Goal: Information Seeking & Learning: Learn about a topic

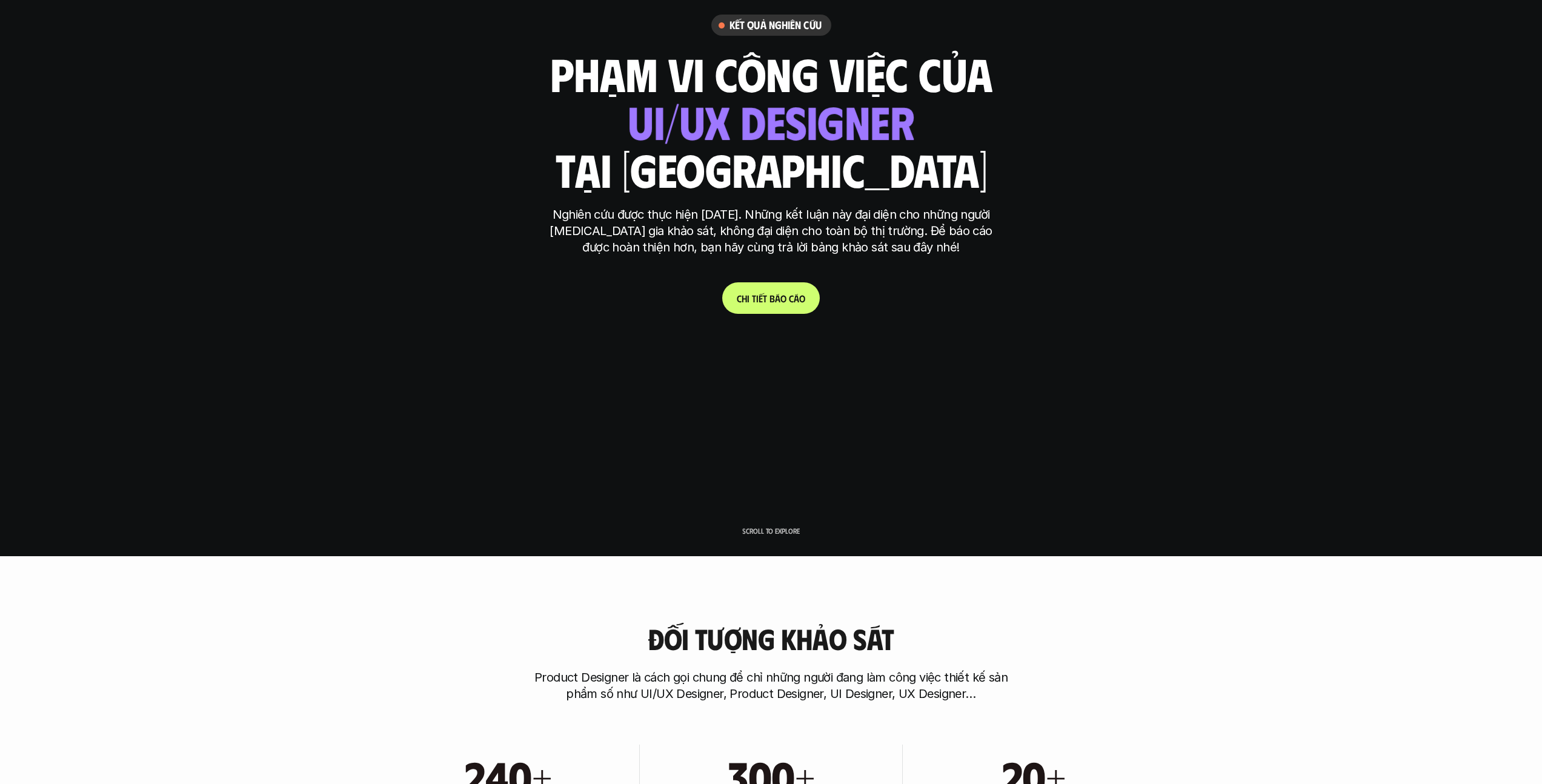
click at [762, 313] on link "C h i t i ế t b á o c á o" at bounding box center [770, 298] width 97 height 31
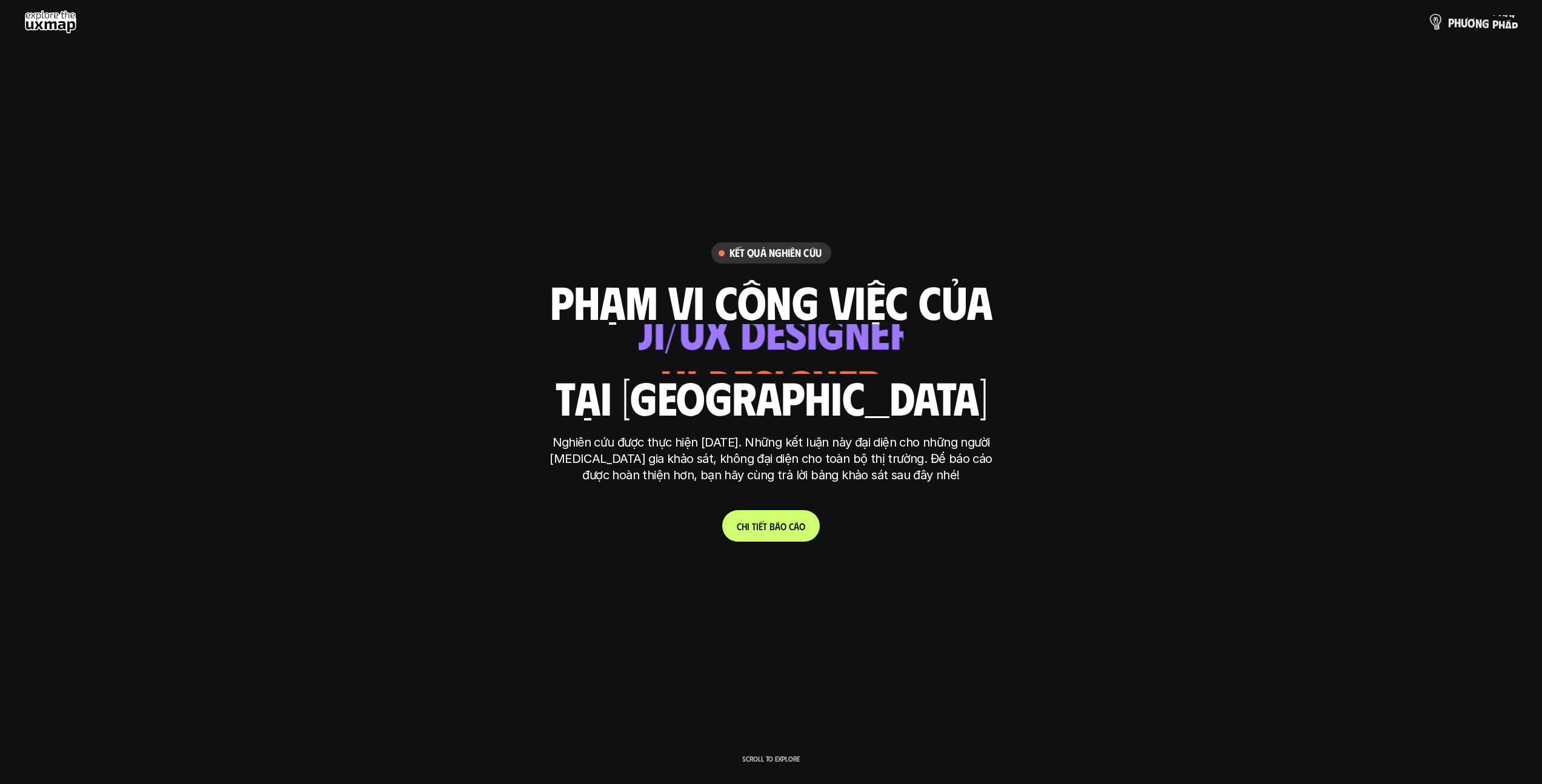
click at [1481, 17] on p "p h ư ơ n g p h á p" at bounding box center [1483, 22] width 70 height 13
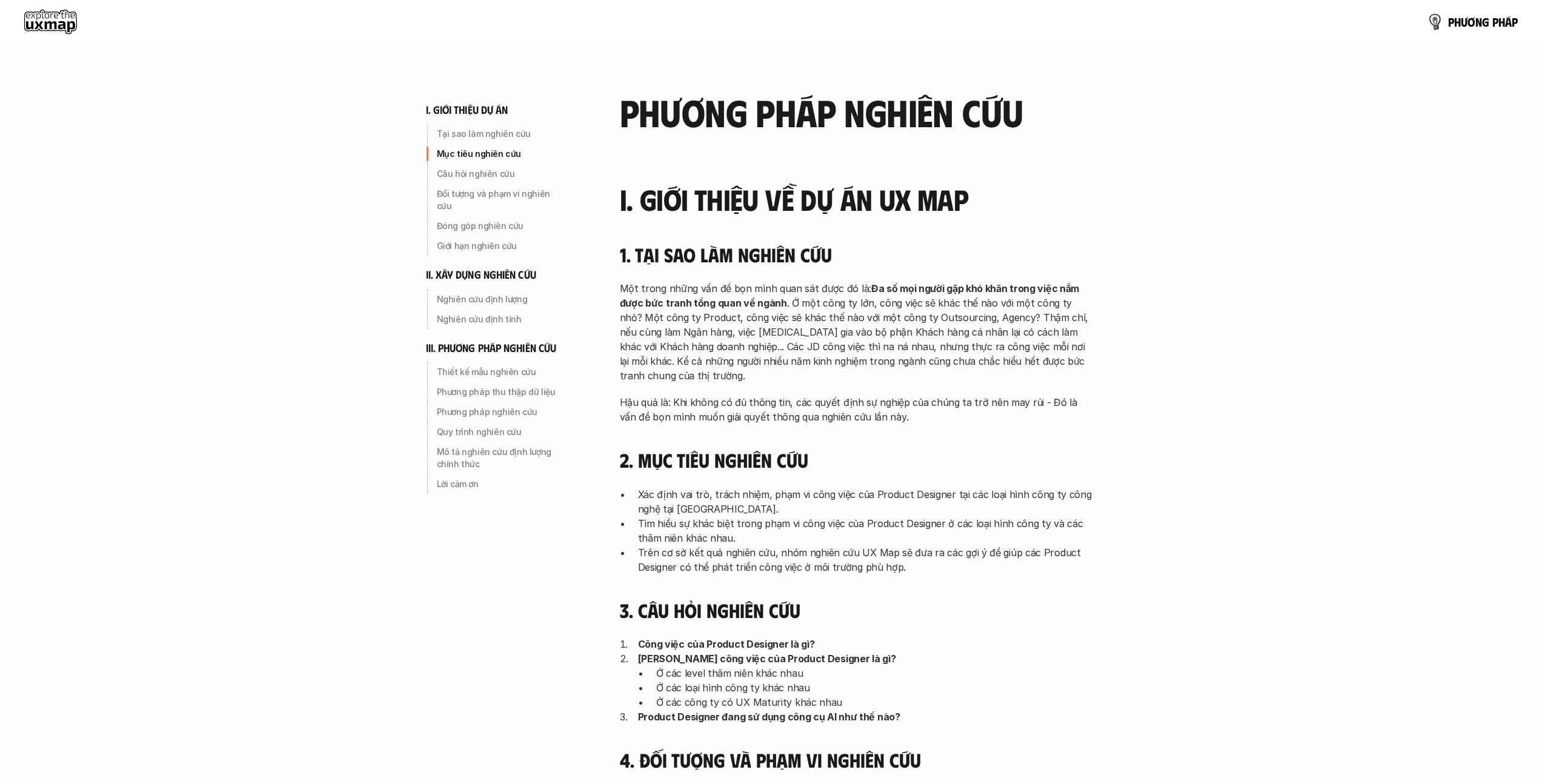
click at [1481, 17] on p "p h ư ơ n g p h á p" at bounding box center [1483, 22] width 70 height 13
click at [1394, 36] on div "p h ư ơ n g p h á p" at bounding box center [771, 22] width 1542 height 44
click at [1456, 25] on p "p h ư ơ n g p h á p" at bounding box center [1483, 22] width 70 height 13
click at [56, 16] on use at bounding box center [50, 22] width 53 height 24
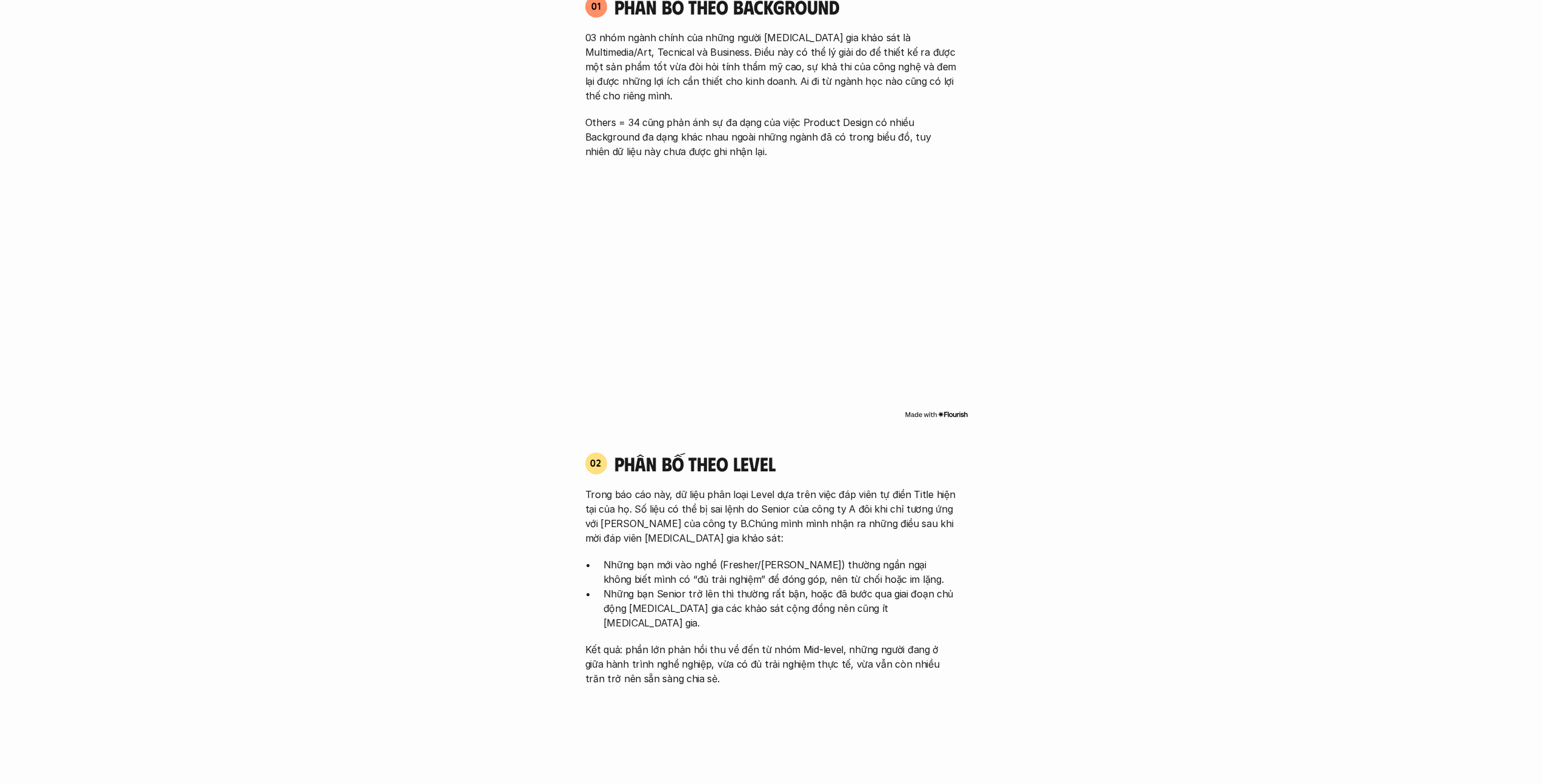
scroll to position [1130, 0]
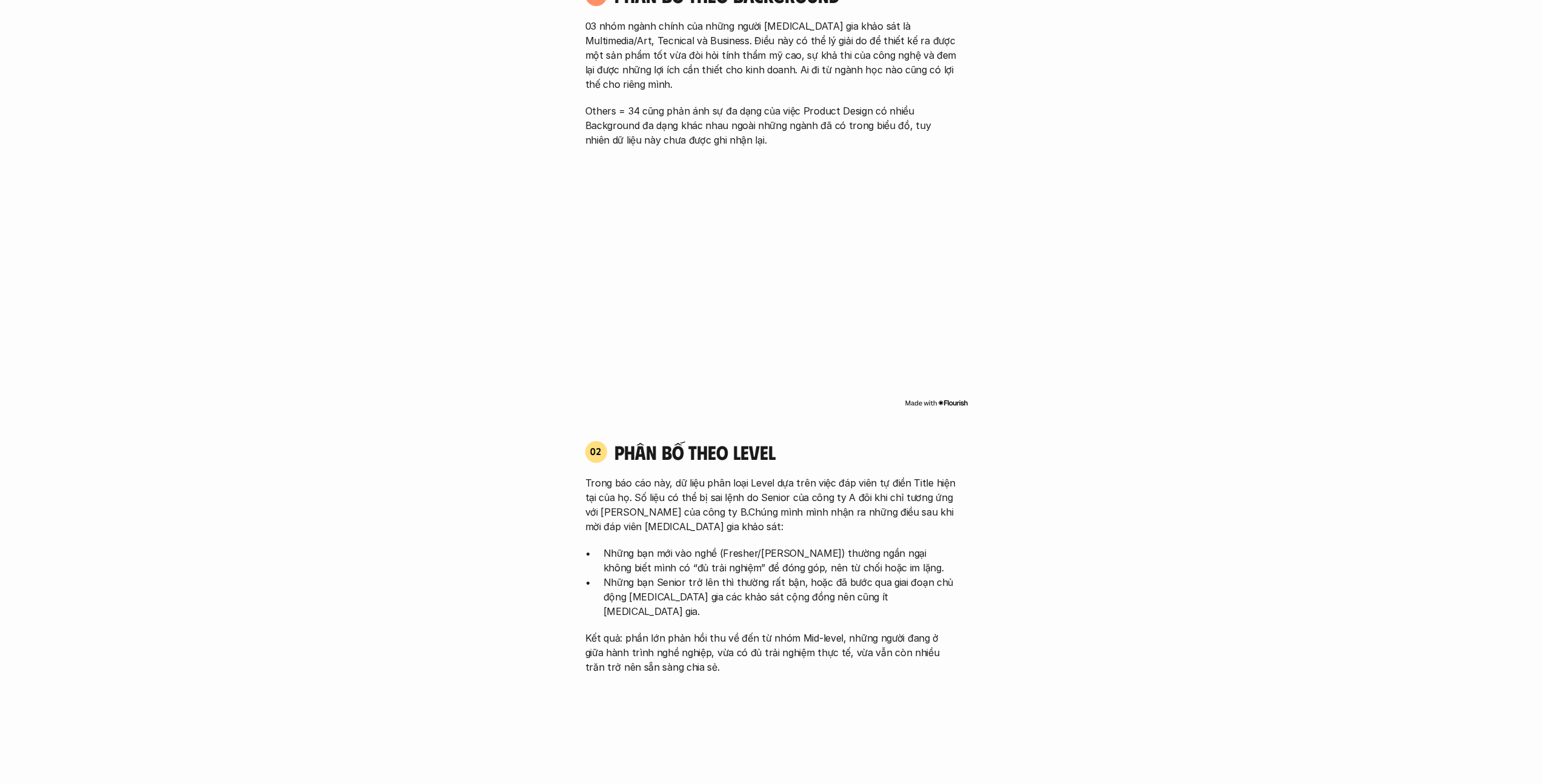
click at [951, 398] on img at bounding box center [936, 402] width 63 height 10
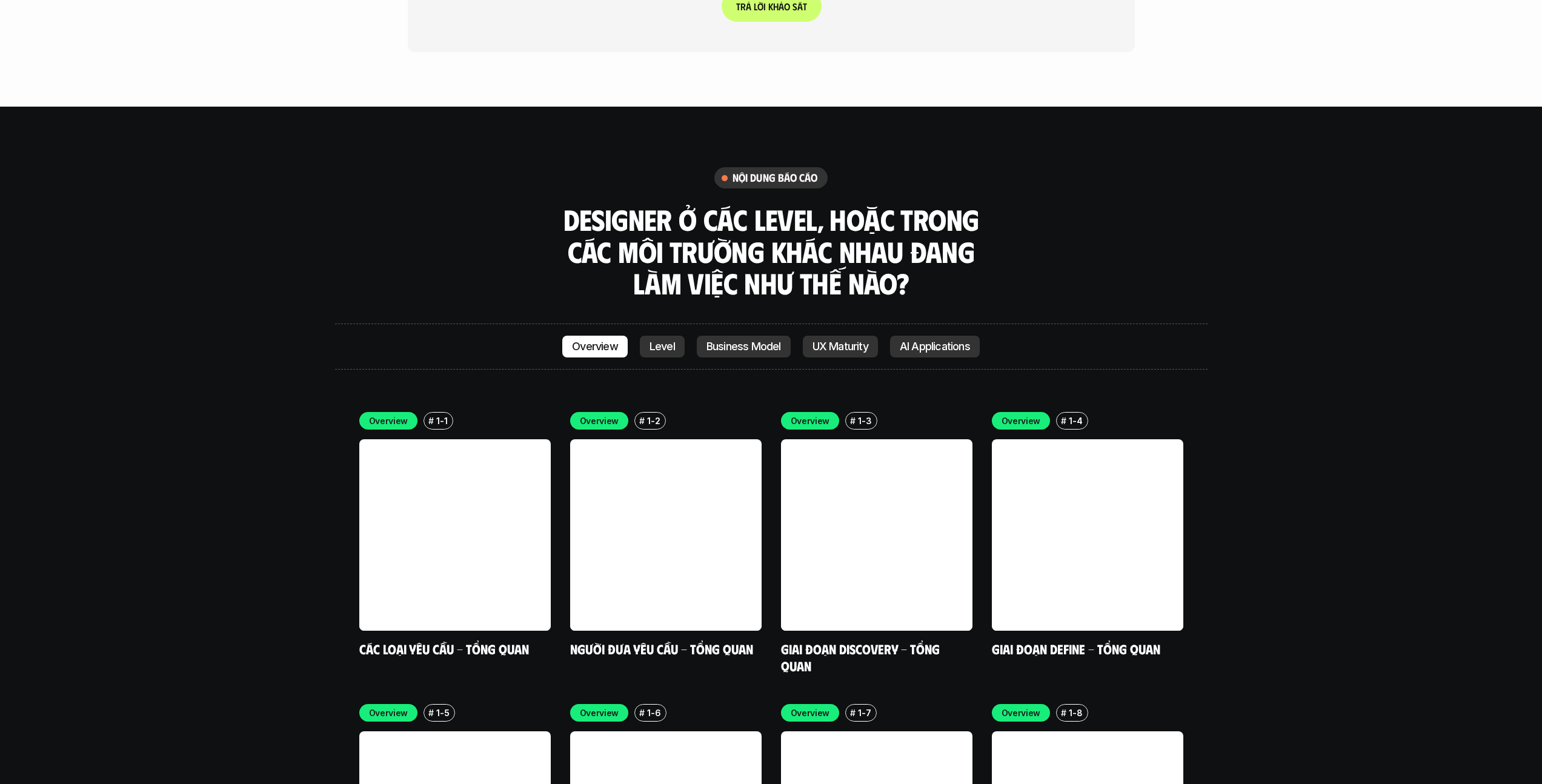
scroll to position [3490, 0]
click at [676, 335] on link "Level" at bounding box center [662, 346] width 45 height 22
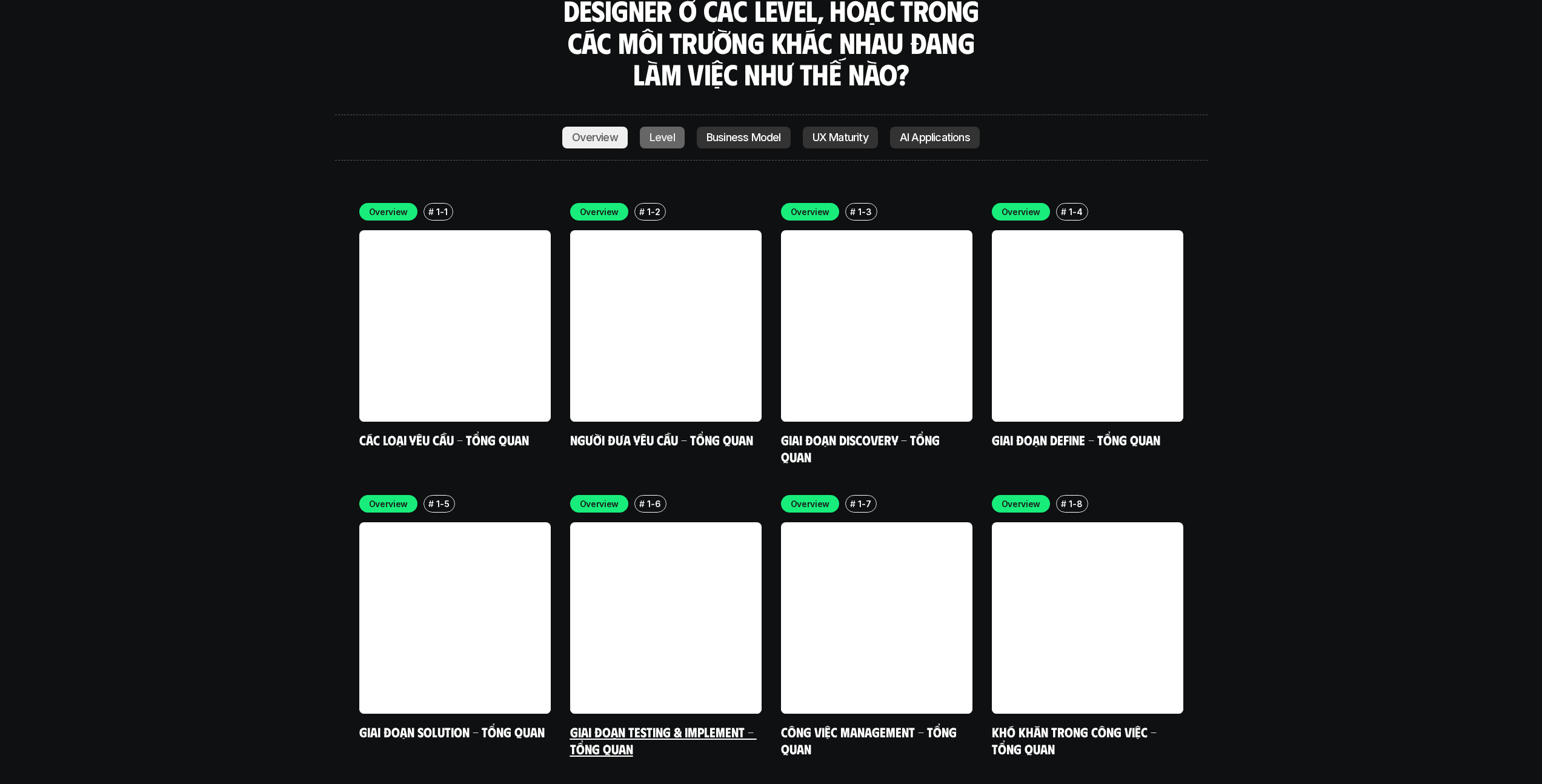
scroll to position [3575, 0]
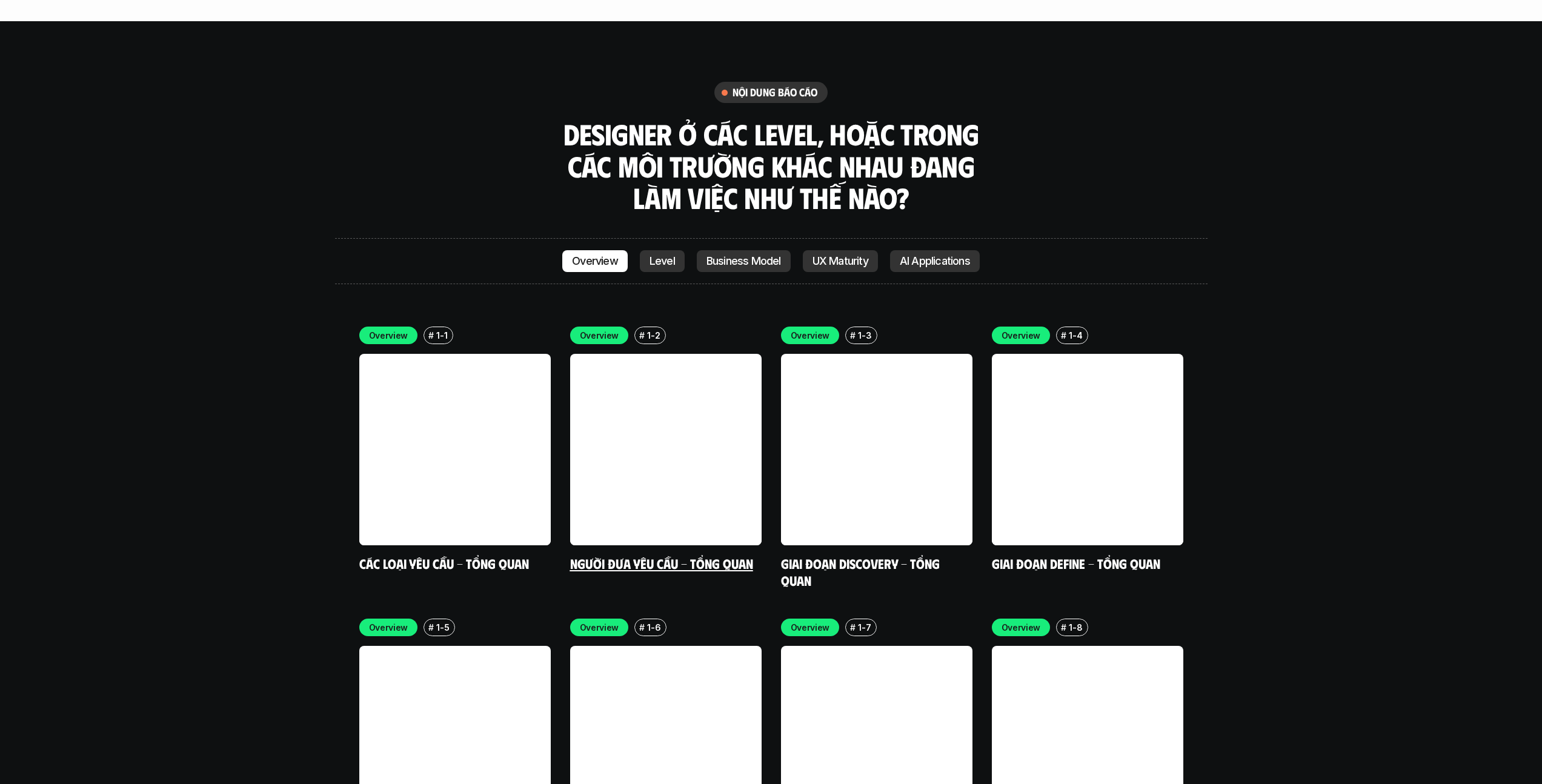
click at [570, 354] on link at bounding box center [666, 449] width 191 height 191
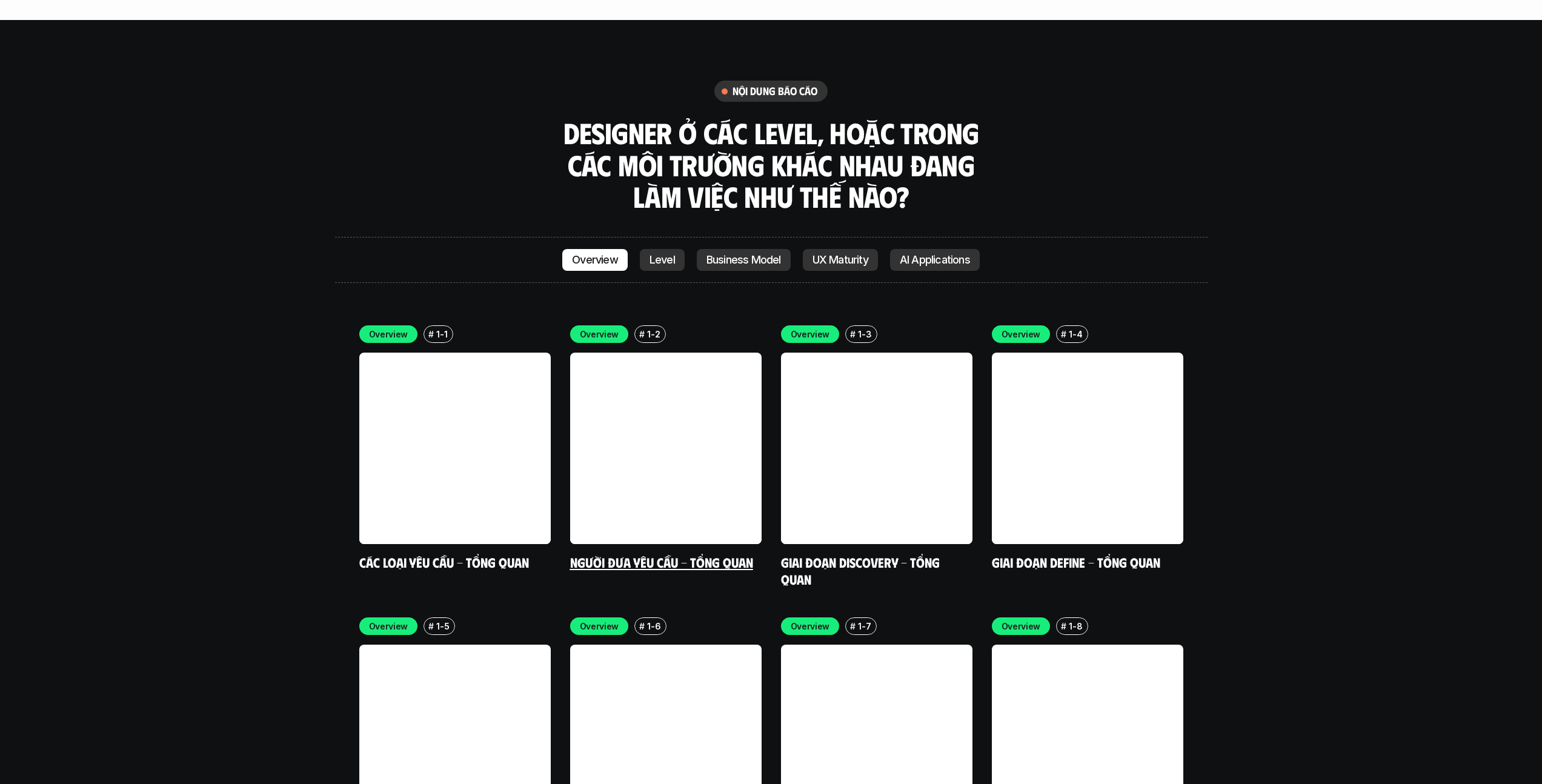
scroll to position [3577, 0]
click at [757, 248] on link "Business Model" at bounding box center [744, 259] width 94 height 22
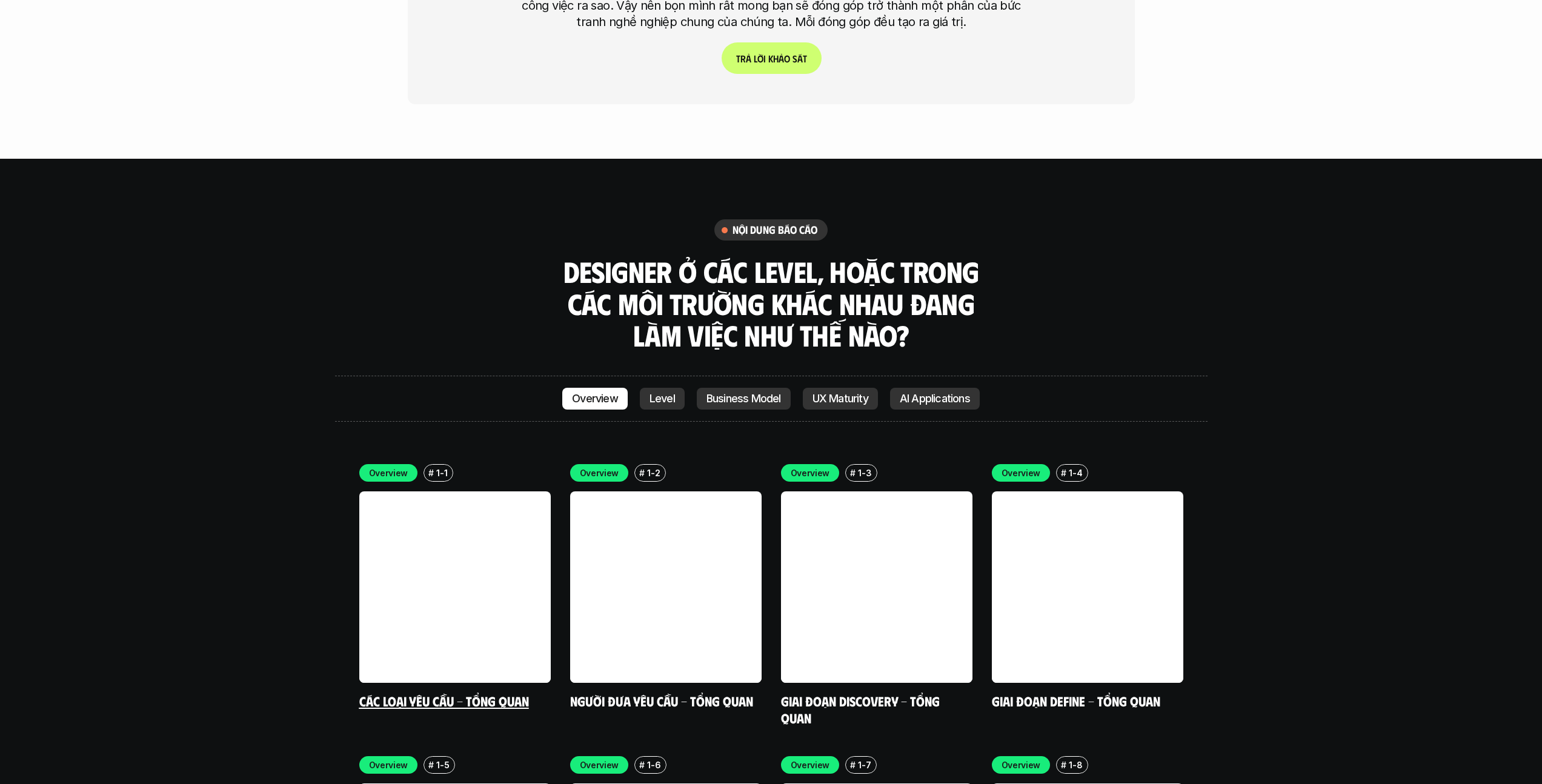
scroll to position [3439, 0]
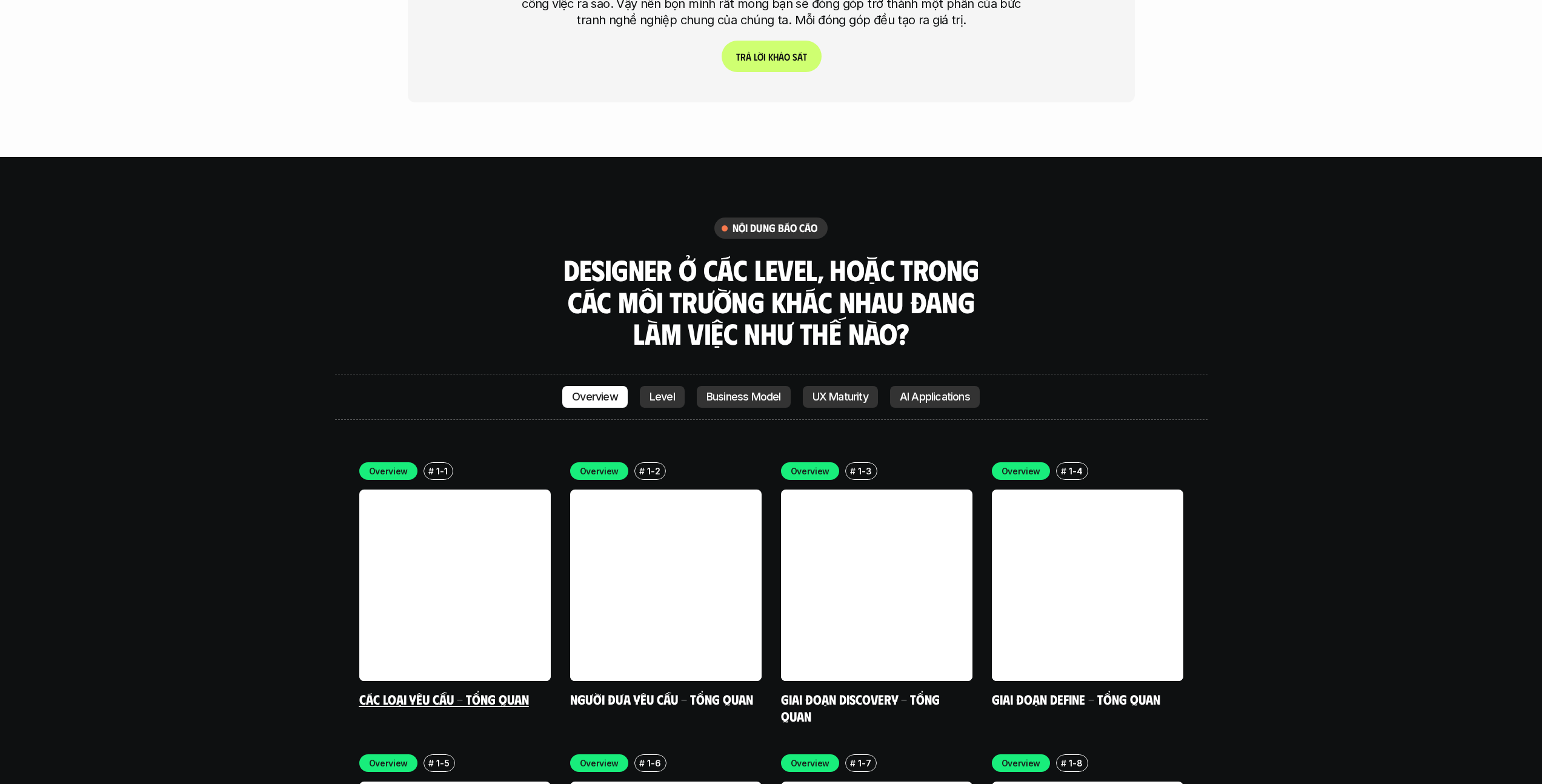
click at [494, 534] on link at bounding box center [455, 585] width 191 height 191
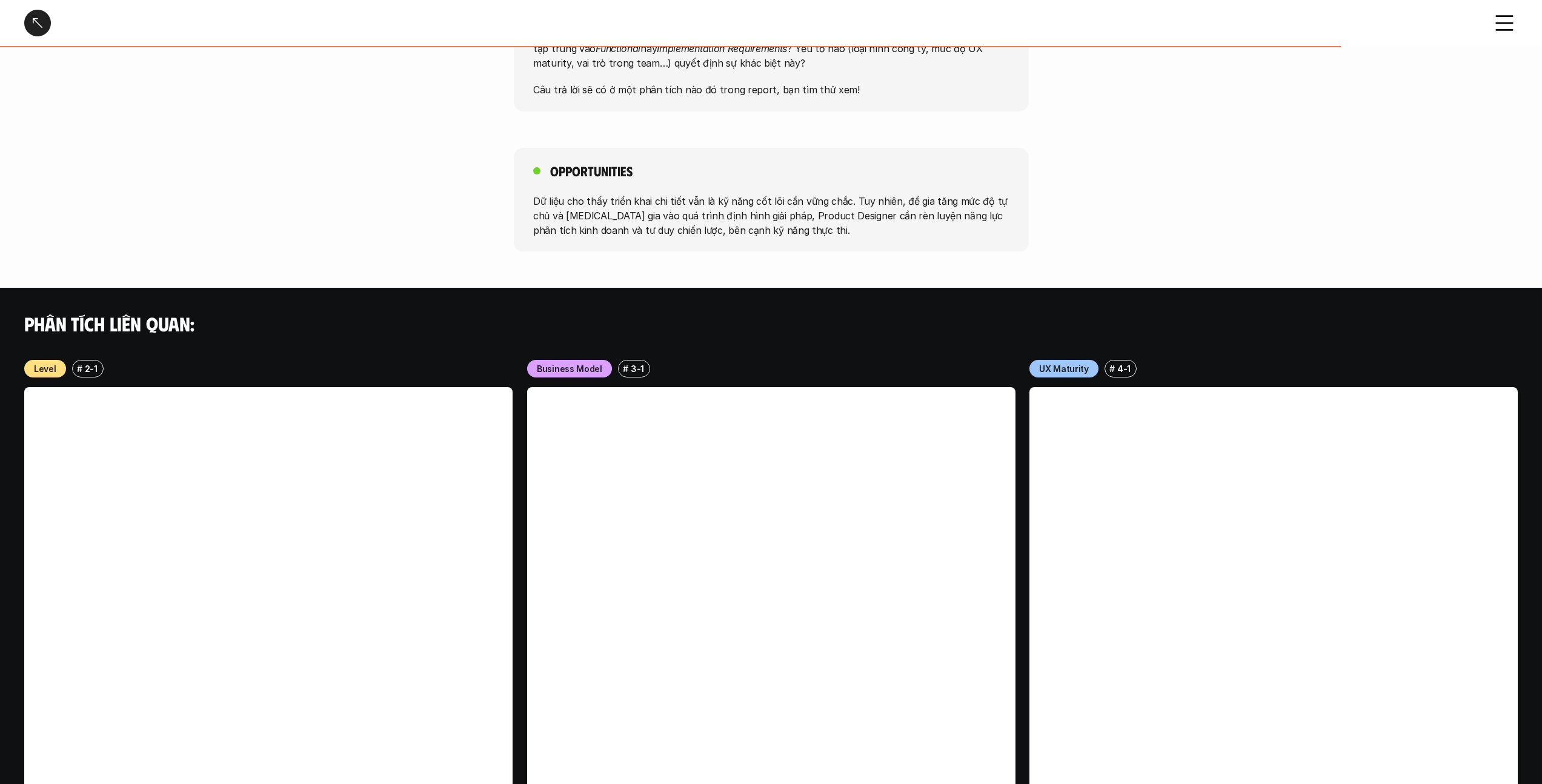
scroll to position [555, 0]
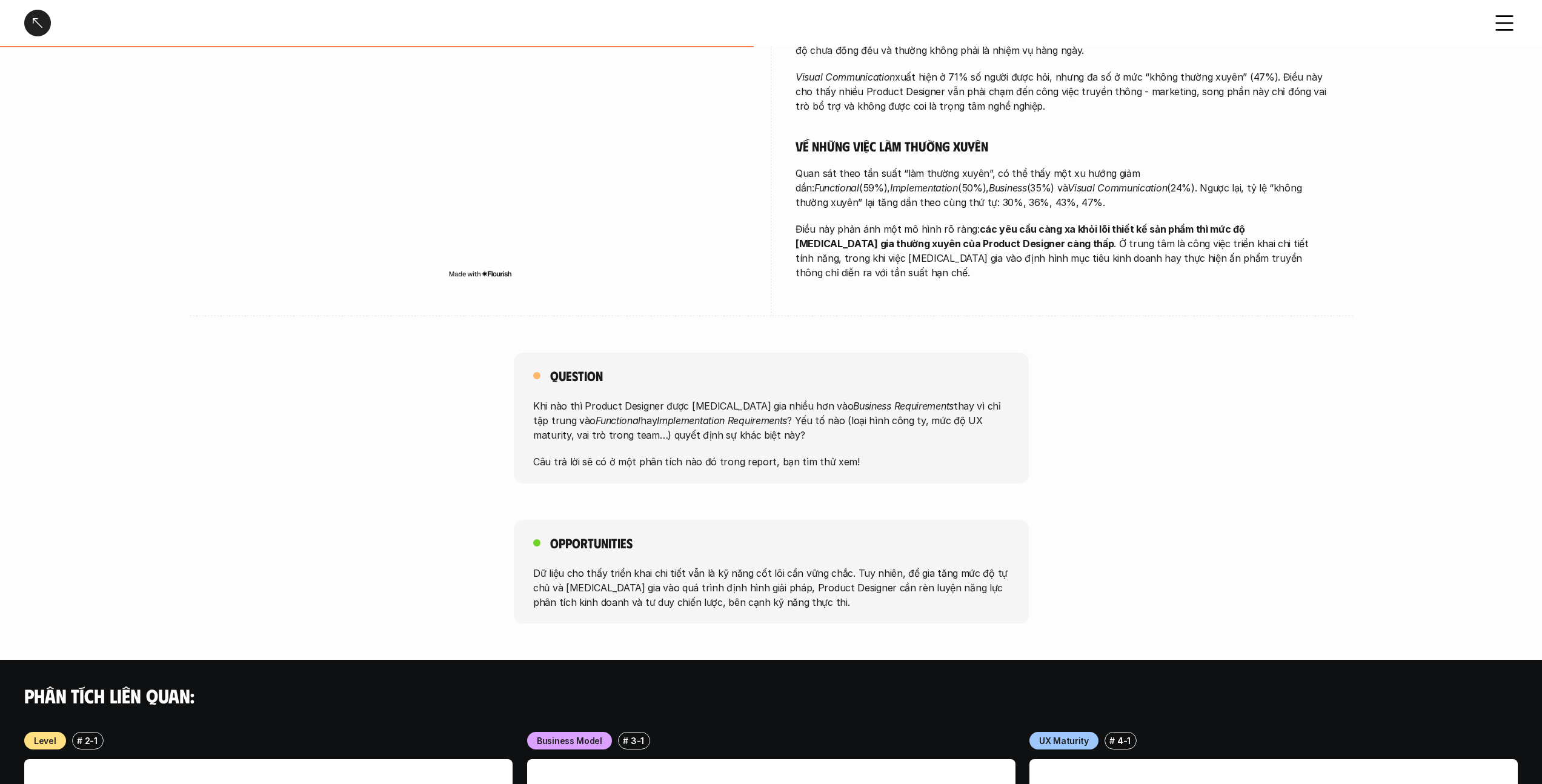
click at [661, 487] on div "Các loại yêu cầu - Tổng quan Overview # 1-1 Các loại yêu cầu - Tổng quan overvi…" at bounding box center [771, 400] width 1542 height 1911
click at [510, 478] on div "Các loại yêu cầu - Tổng quan Overview # 1-1 Các loại yêu cầu - Tổng quan overvi…" at bounding box center [771, 400] width 1542 height 1911
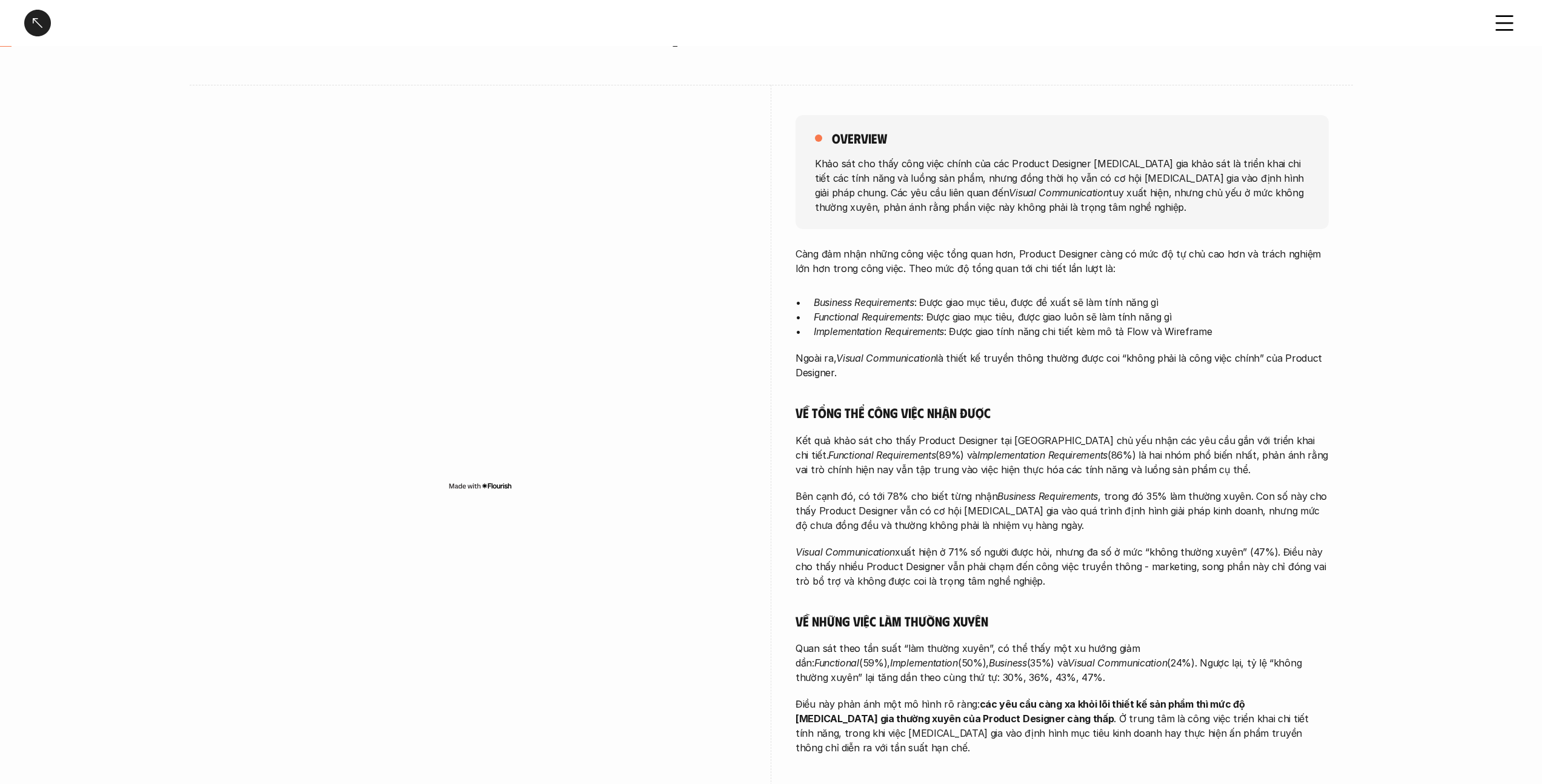
scroll to position [0, 0]
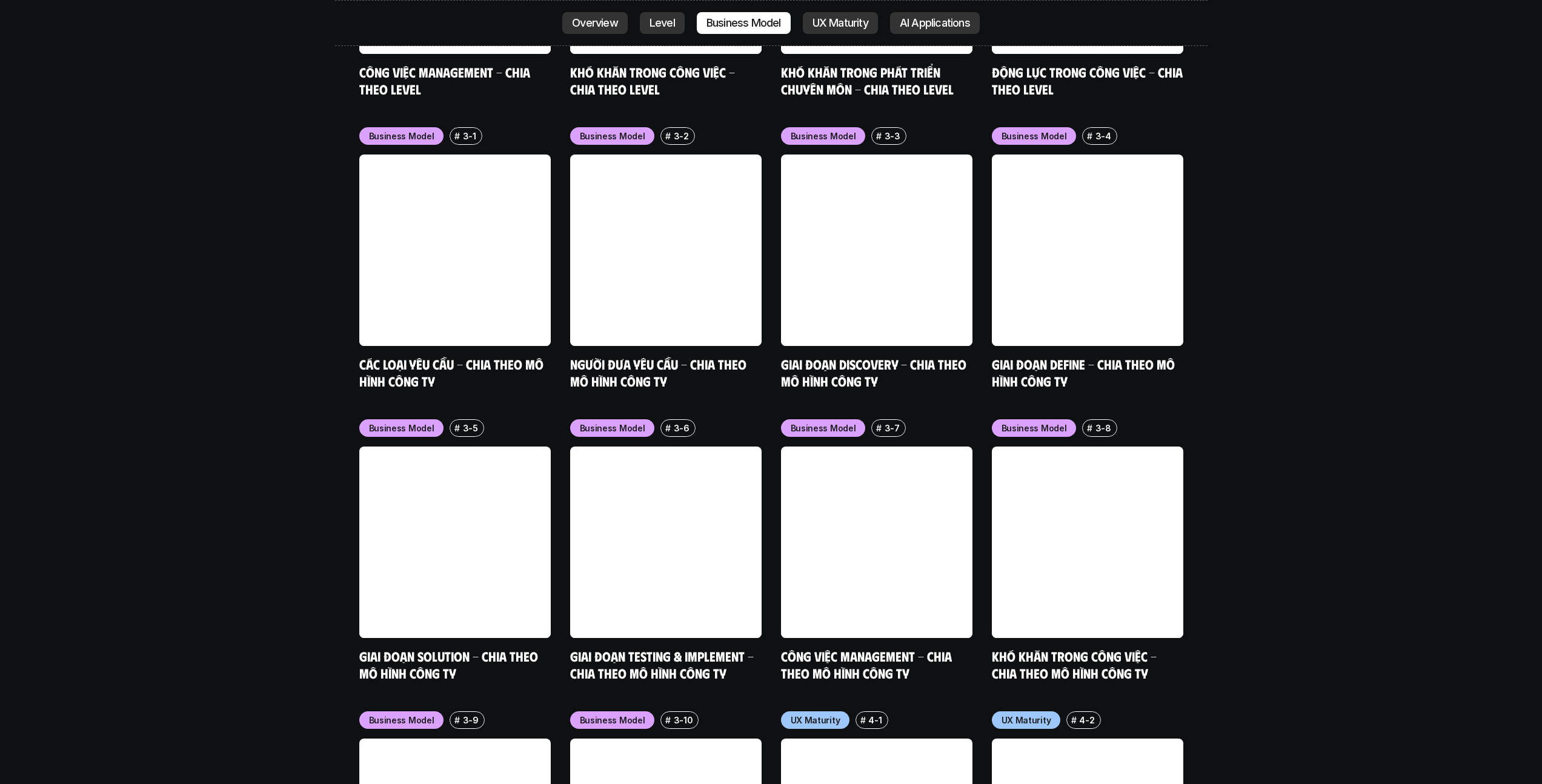
scroll to position [3057, 0]
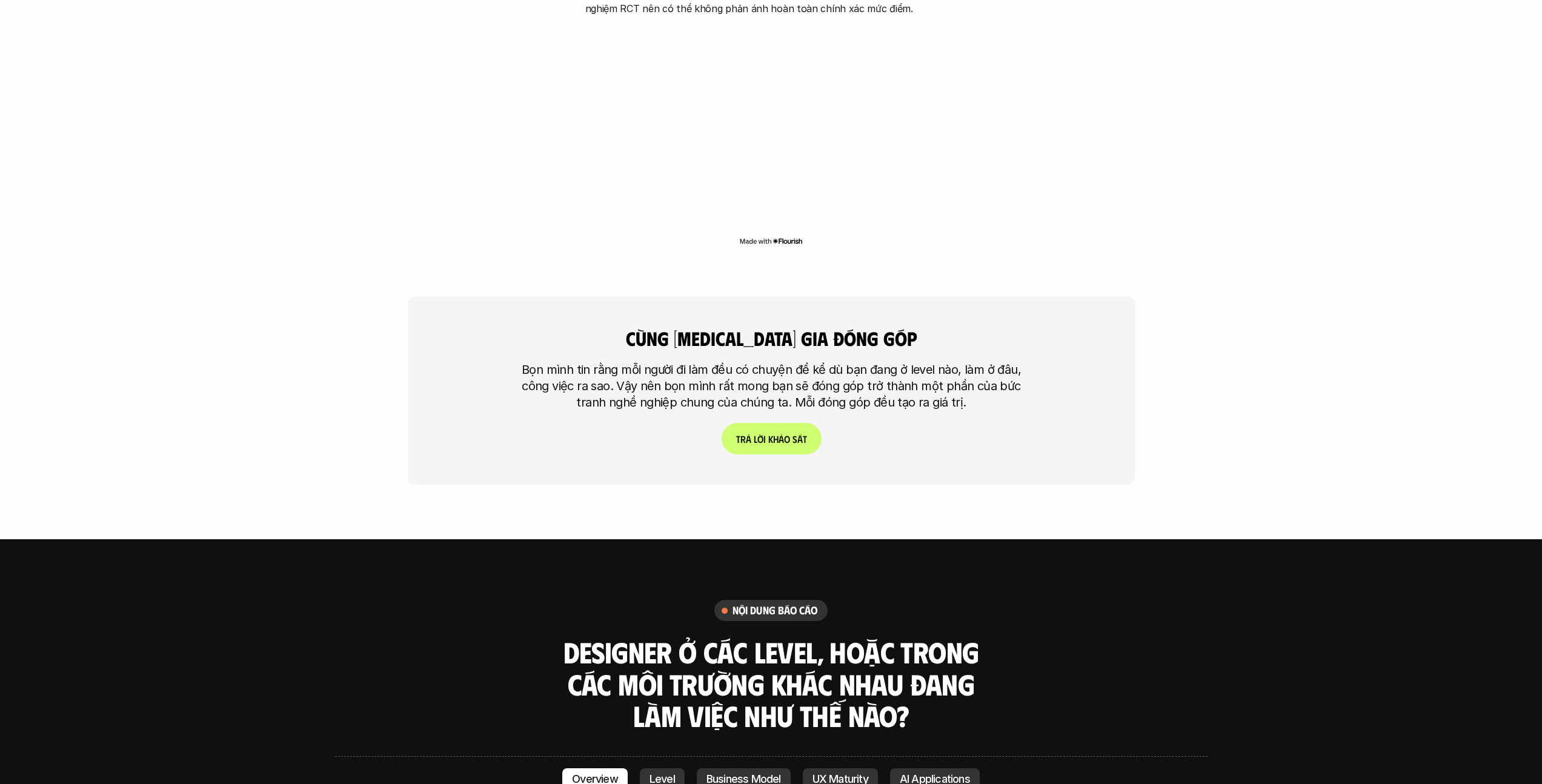
click at [779, 237] on img at bounding box center [770, 241] width 63 height 10
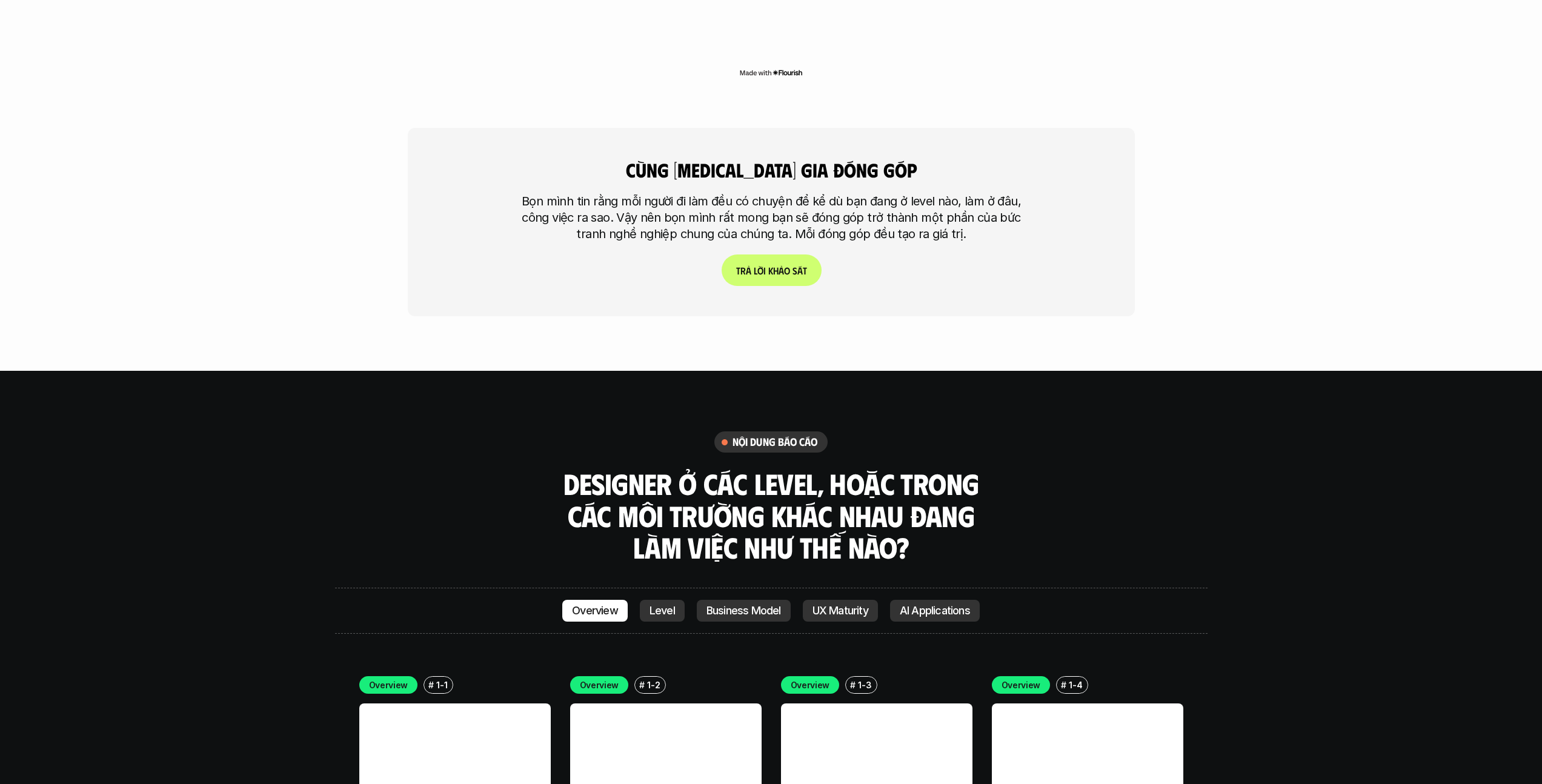
scroll to position [3145, 0]
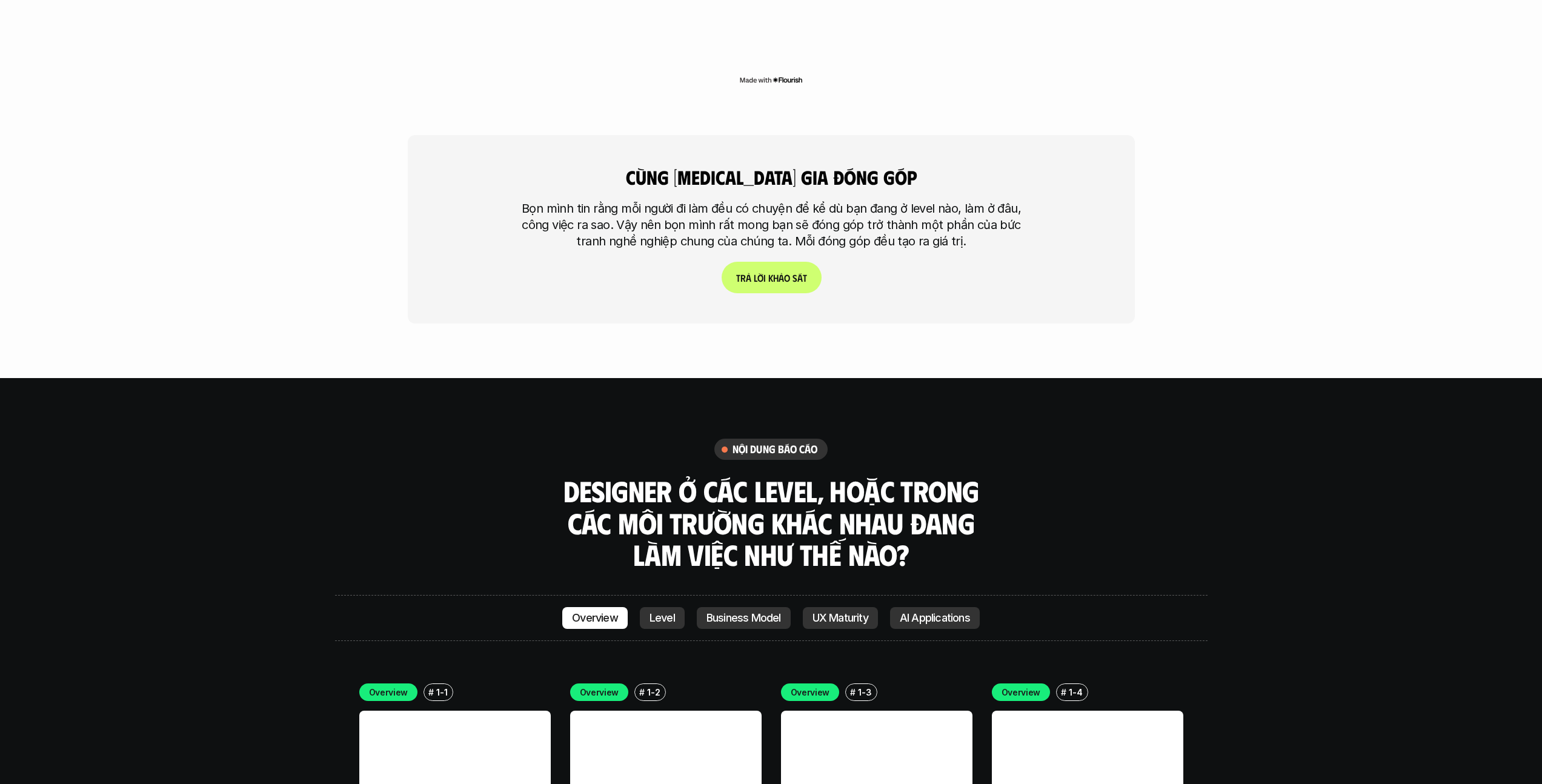
click at [805, 607] on link "UX Maturity" at bounding box center [840, 617] width 75 height 22
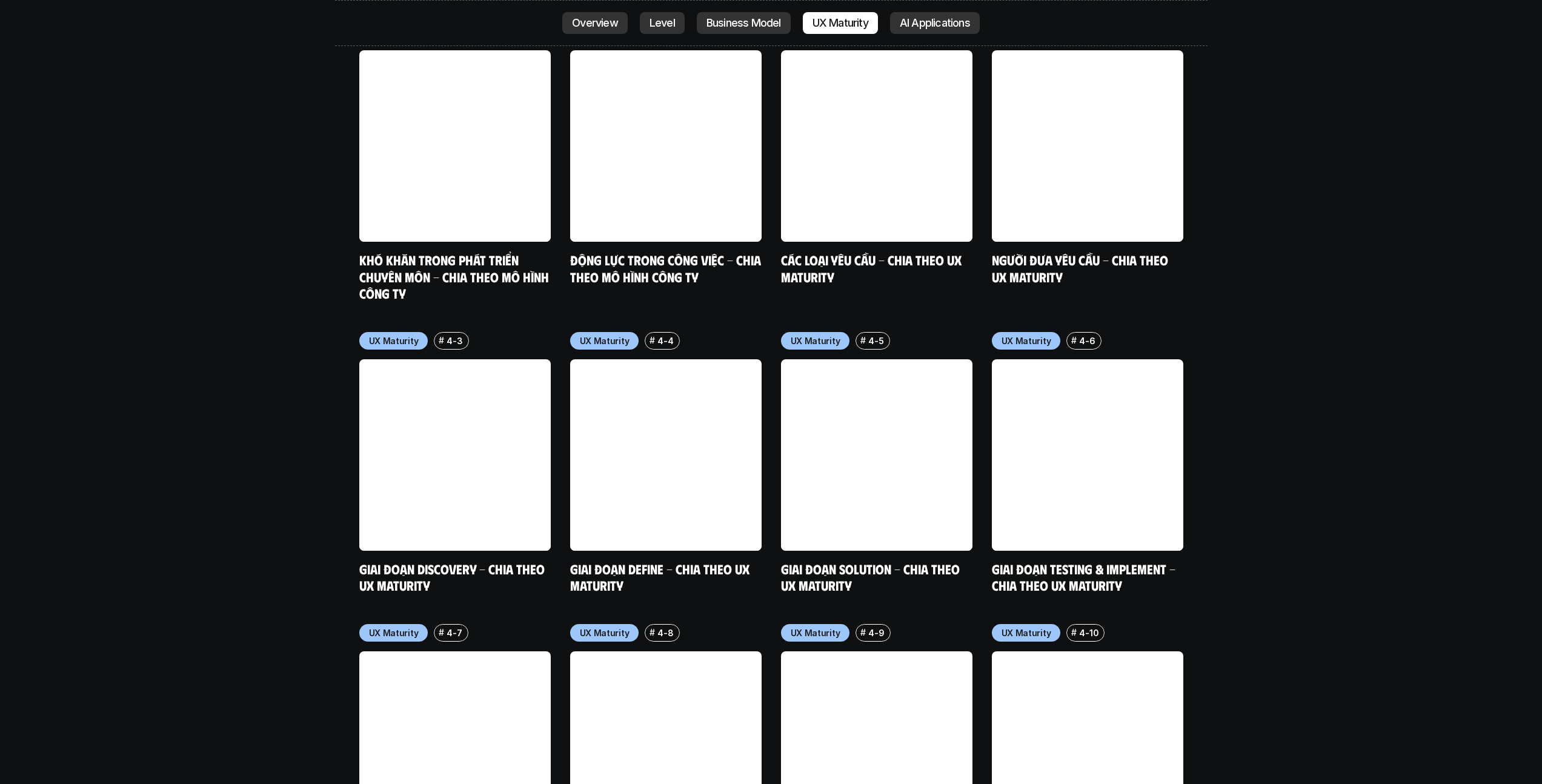
scroll to position [5930, 0]
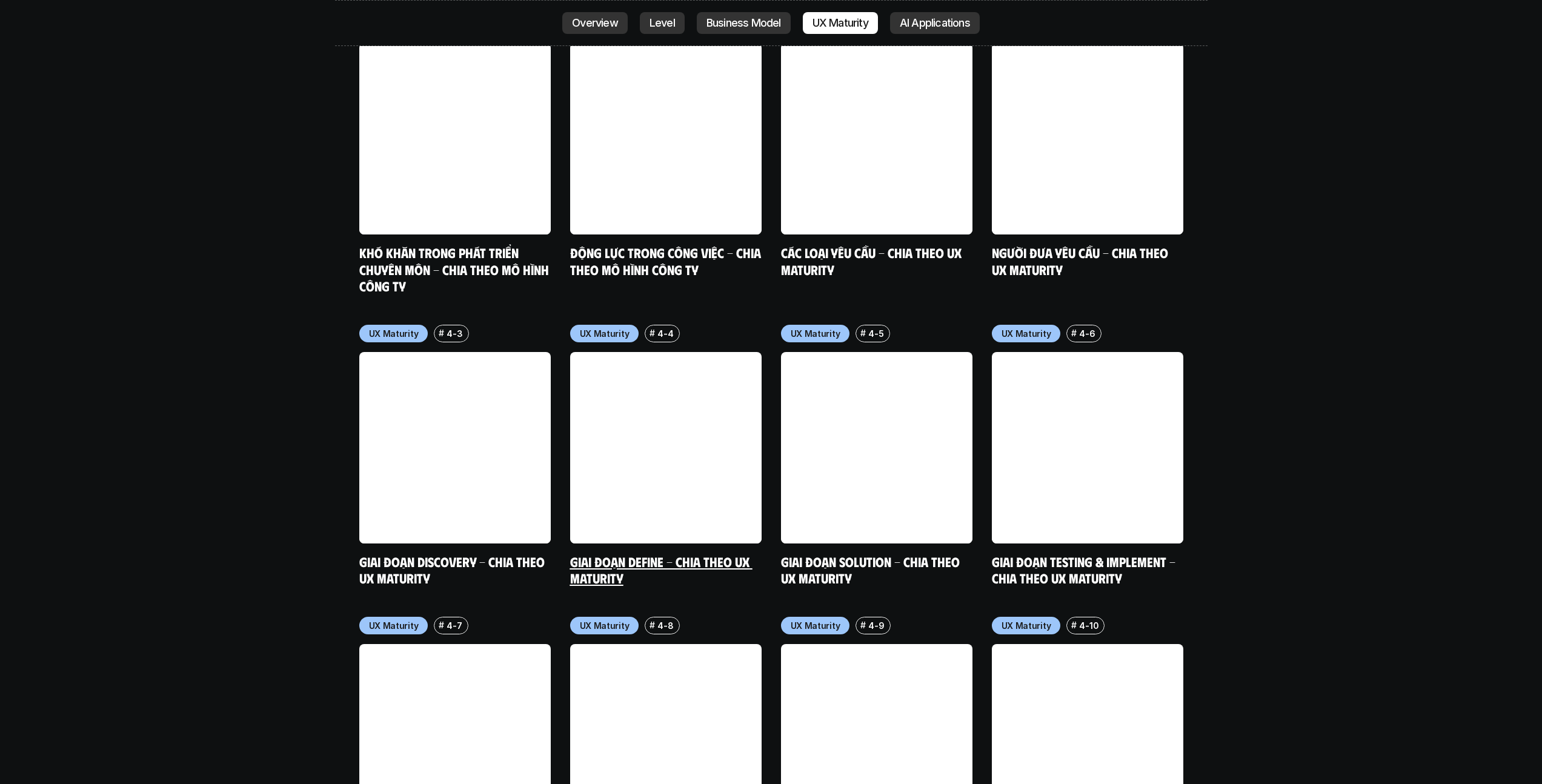
click at [659, 394] on link at bounding box center [666, 448] width 191 height 191
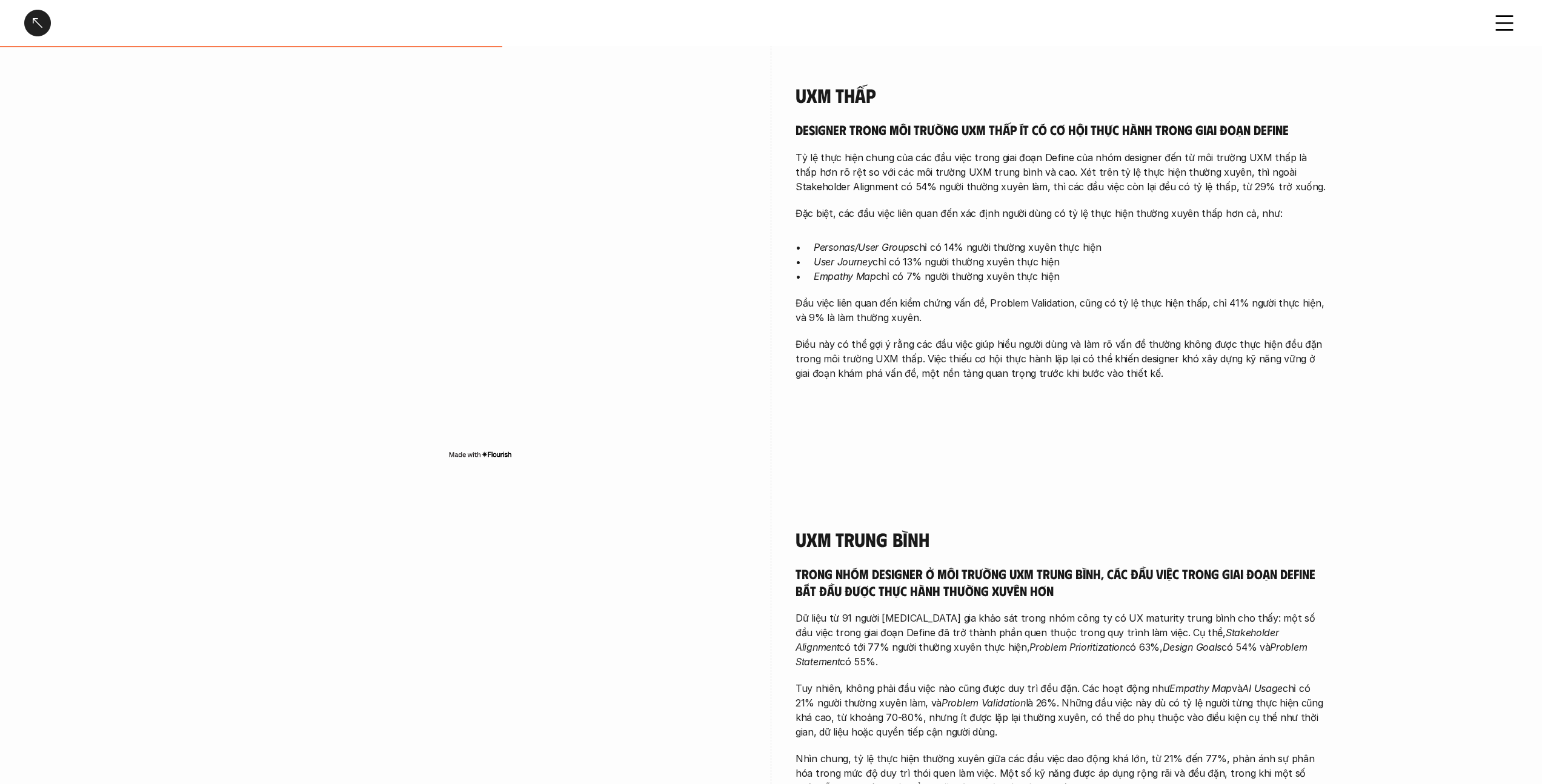
scroll to position [785, 0]
